Goal: Task Accomplishment & Management: Complete application form

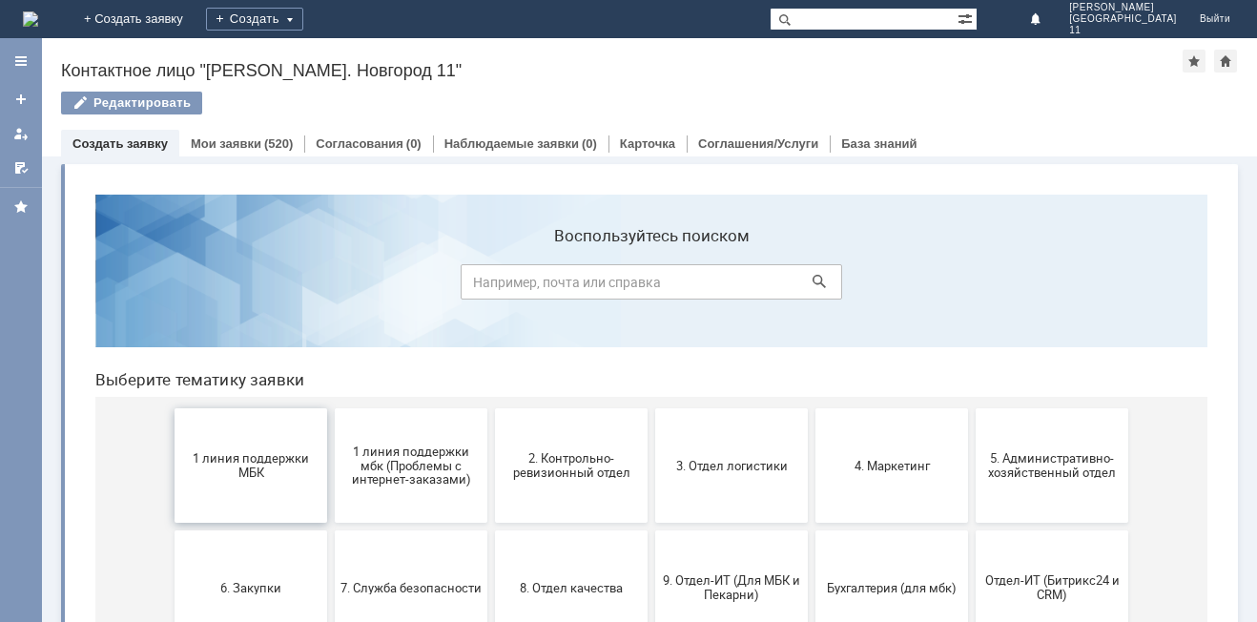
click at [254, 468] on span "1 линия поддержки МБК" at bounding box center [250, 465] width 141 height 29
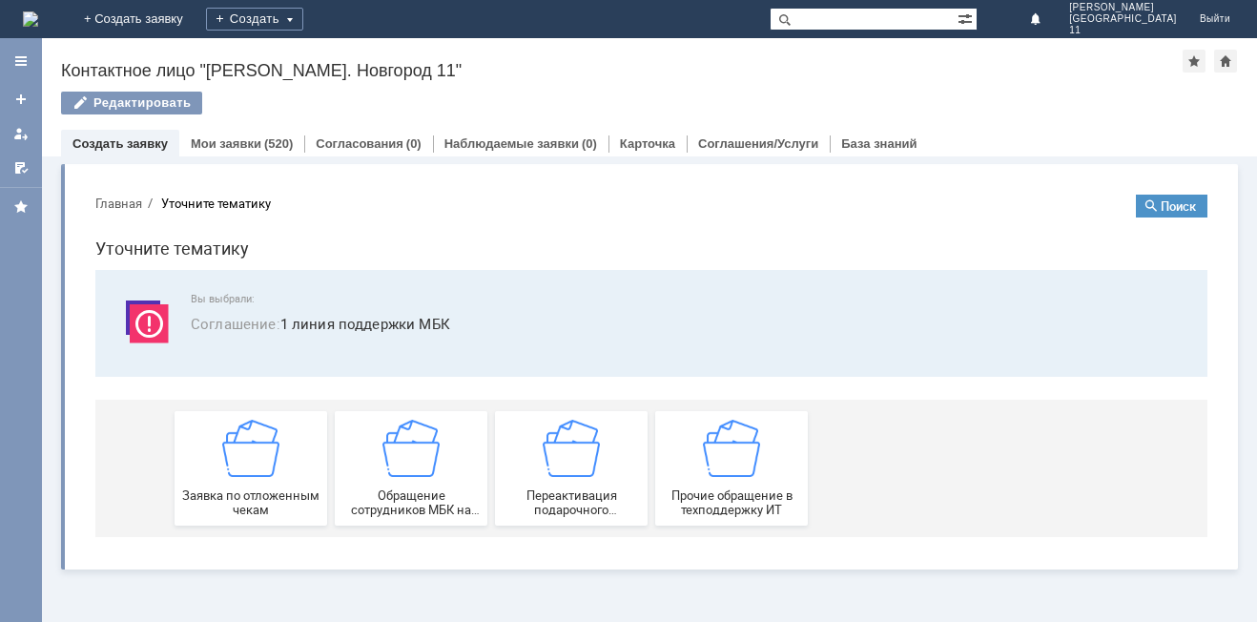
click at [254, 468] on img at bounding box center [250, 448] width 57 height 57
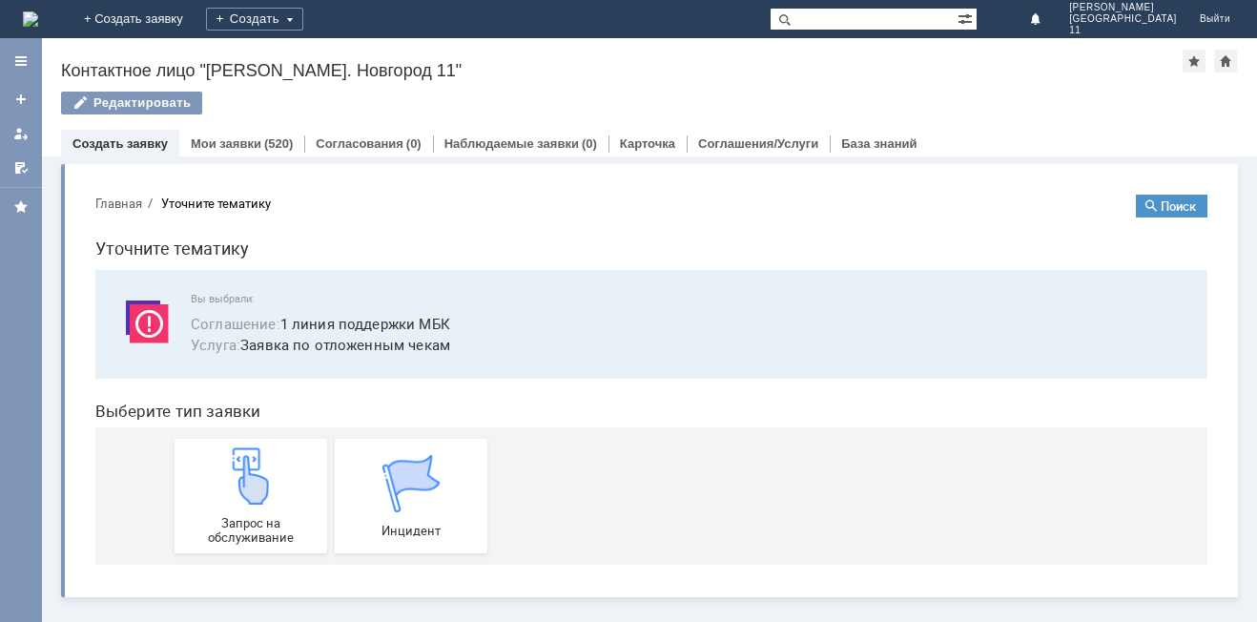
click at [254, 468] on img at bounding box center [250, 475] width 57 height 57
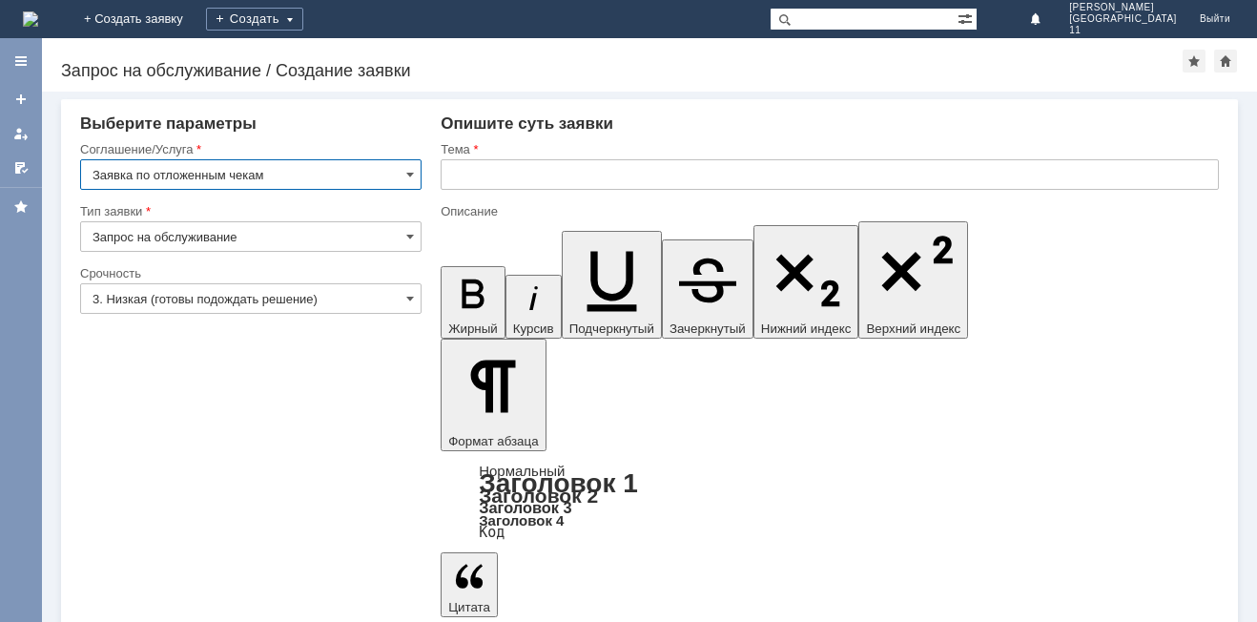
click at [511, 184] on input "text" at bounding box center [830, 174] width 778 height 31
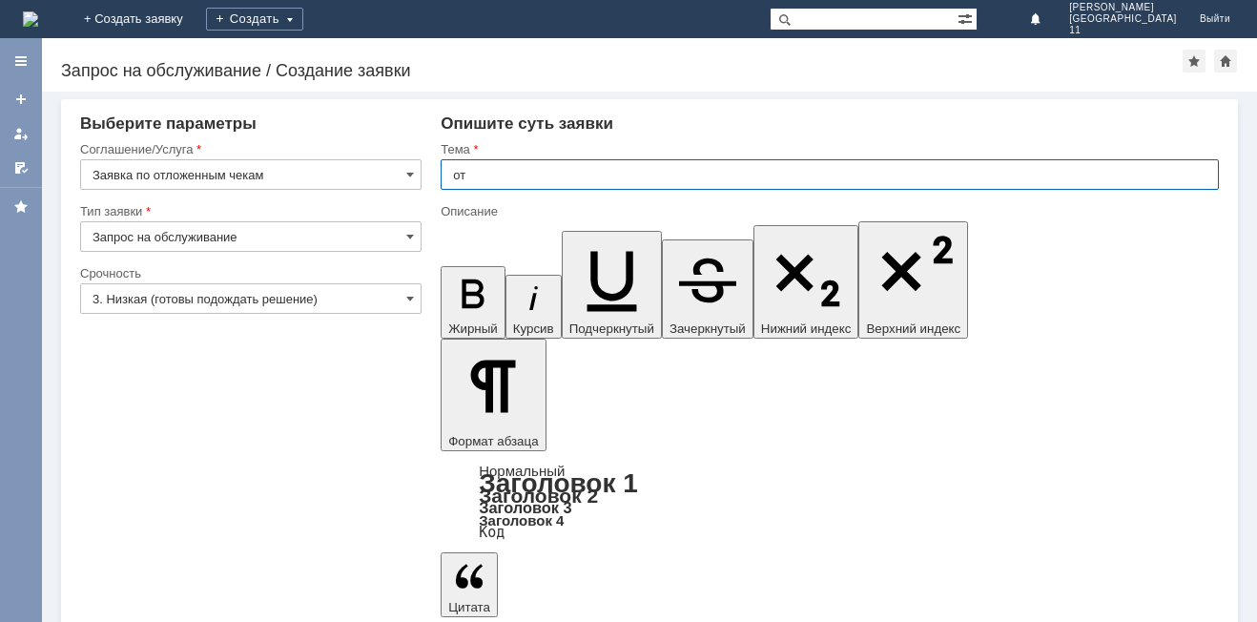
type input "о"
type input "Отложенные чеки за [DATE]"
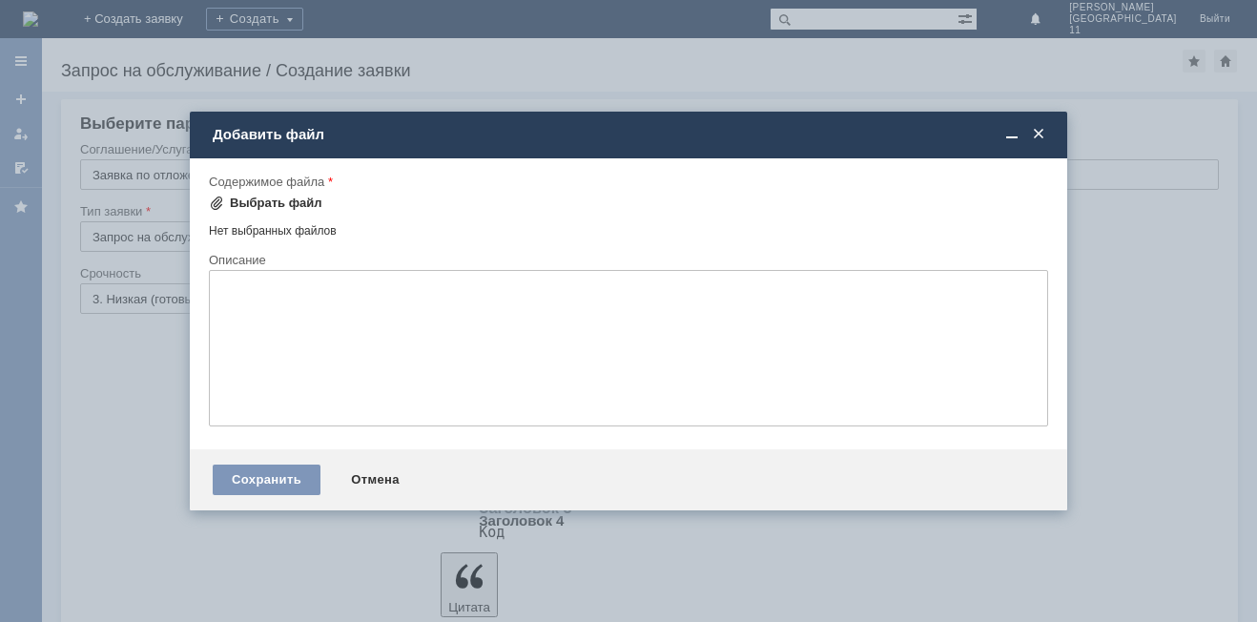
click at [261, 212] on div "Выбрать файл" at bounding box center [265, 203] width 113 height 23
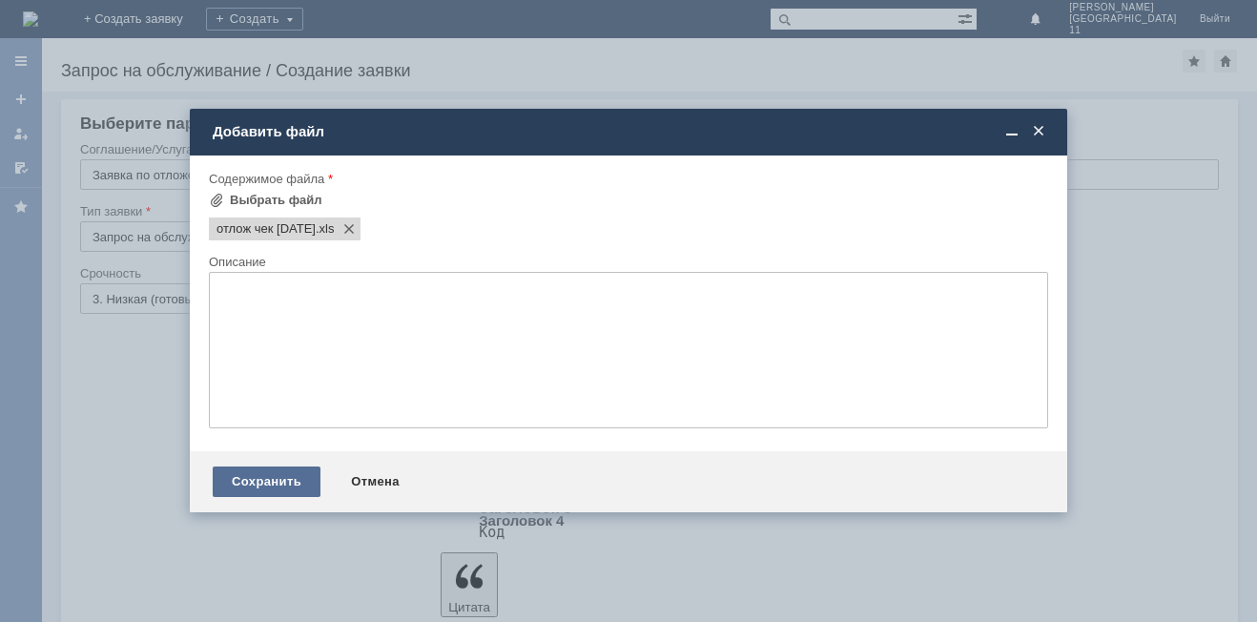
click at [243, 491] on div "Сохранить" at bounding box center [267, 481] width 108 height 31
